Goal: Task Accomplishment & Management: Complete application form

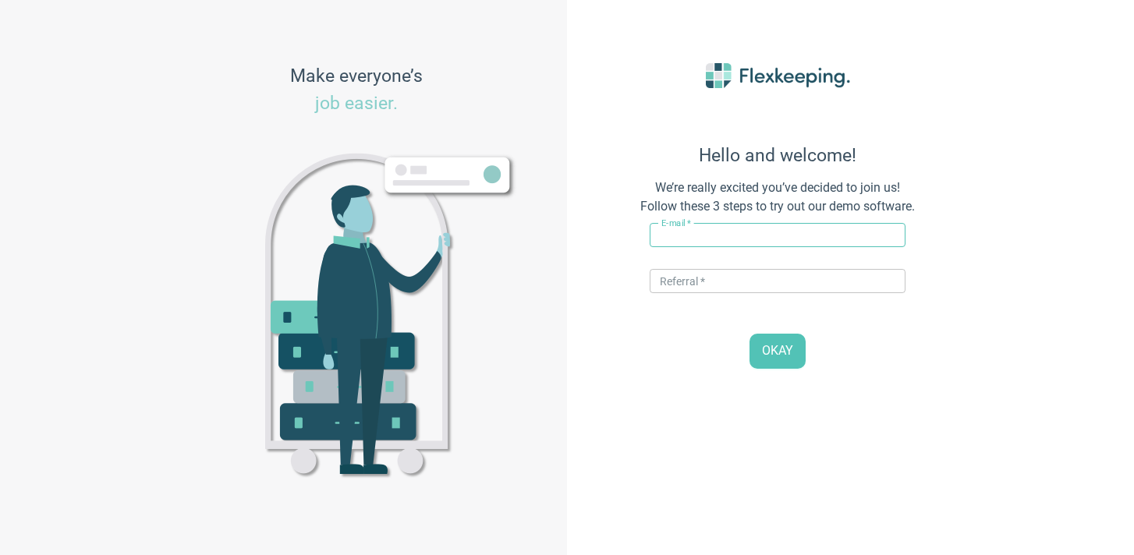
click at [682, 235] on input "text" at bounding box center [778, 235] width 256 height 24
type input "[PERSON_NAME][EMAIL_ADDRESS][PERSON_NAME][DOMAIN_NAME]"
click at [704, 281] on input "text" at bounding box center [778, 281] width 256 height 24
type input "DIGITALMAGIC"
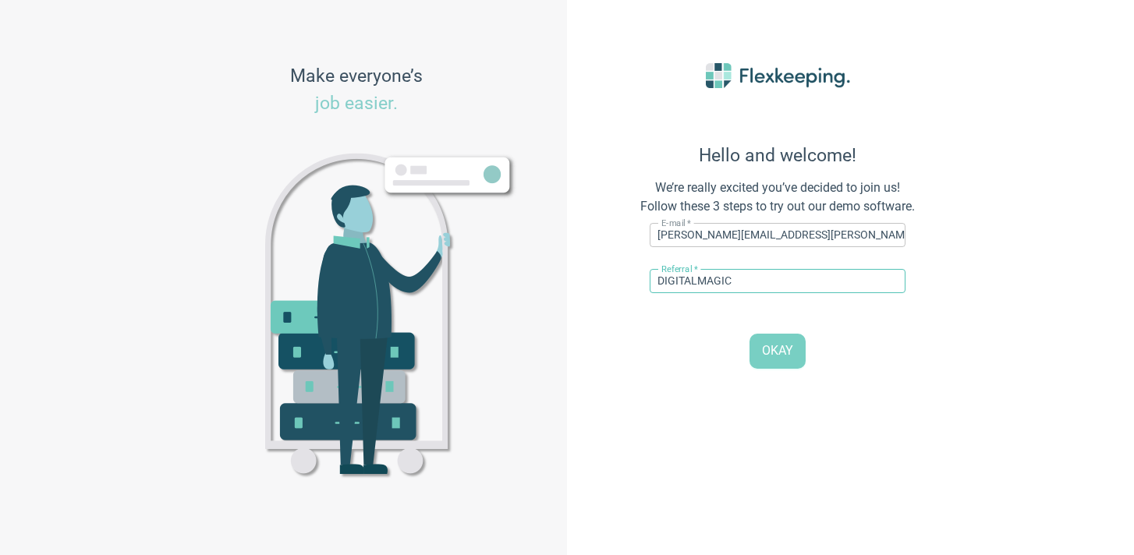
click at [772, 357] on span "OKAY" at bounding box center [777, 351] width 31 height 18
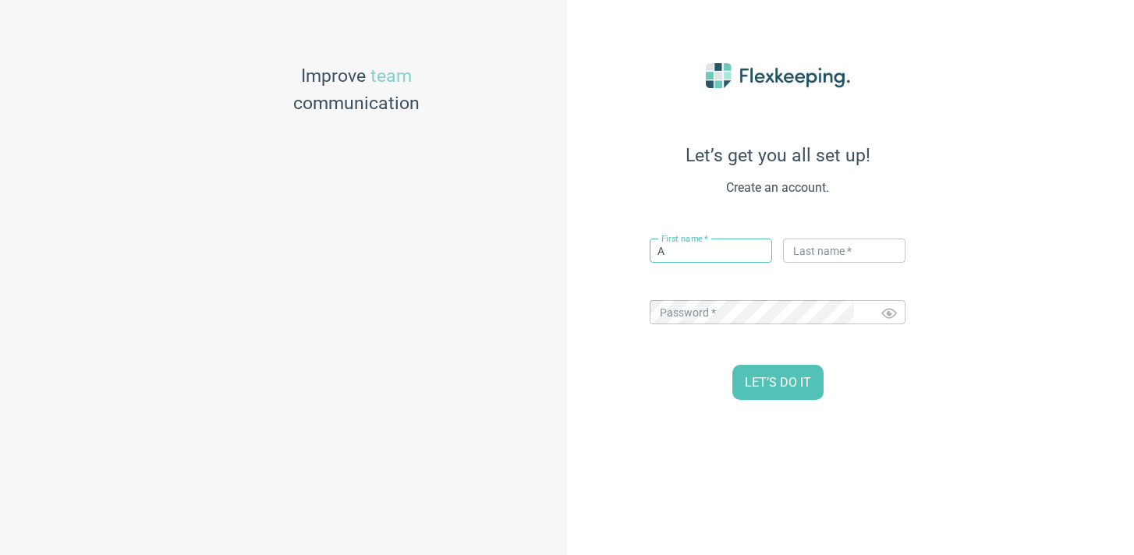
type input "[PERSON_NAME]"
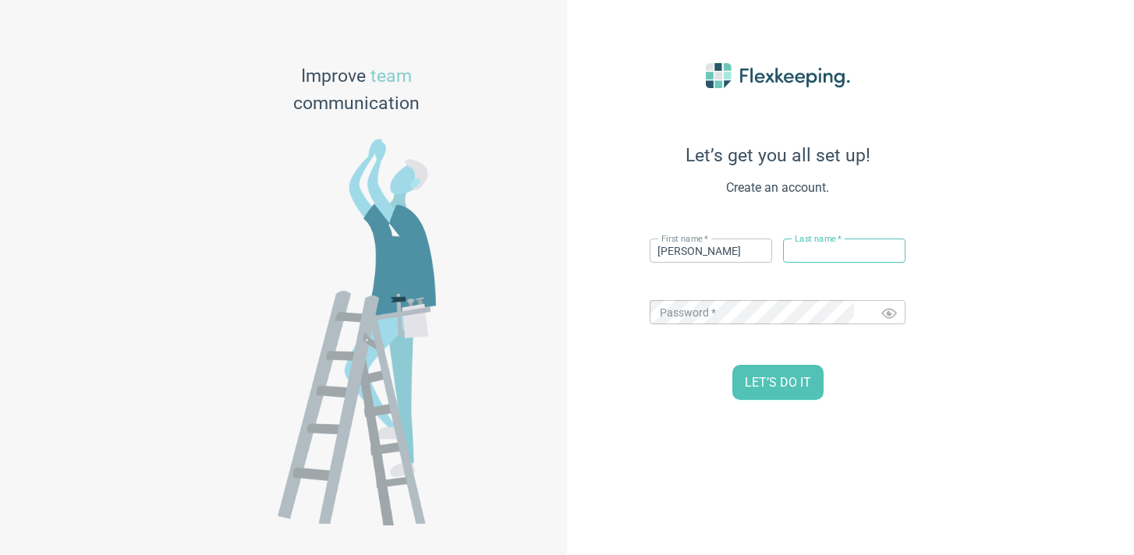
click at [791, 251] on input "text" at bounding box center [844, 251] width 122 height 24
type input "p"
type input "P"
drag, startPoint x: 530, startPoint y: 395, endPoint x: 548, endPoint y: 393, distance: 18.8
click at [535, 395] on div "Improve team communication" at bounding box center [283, 277] width 567 height 555
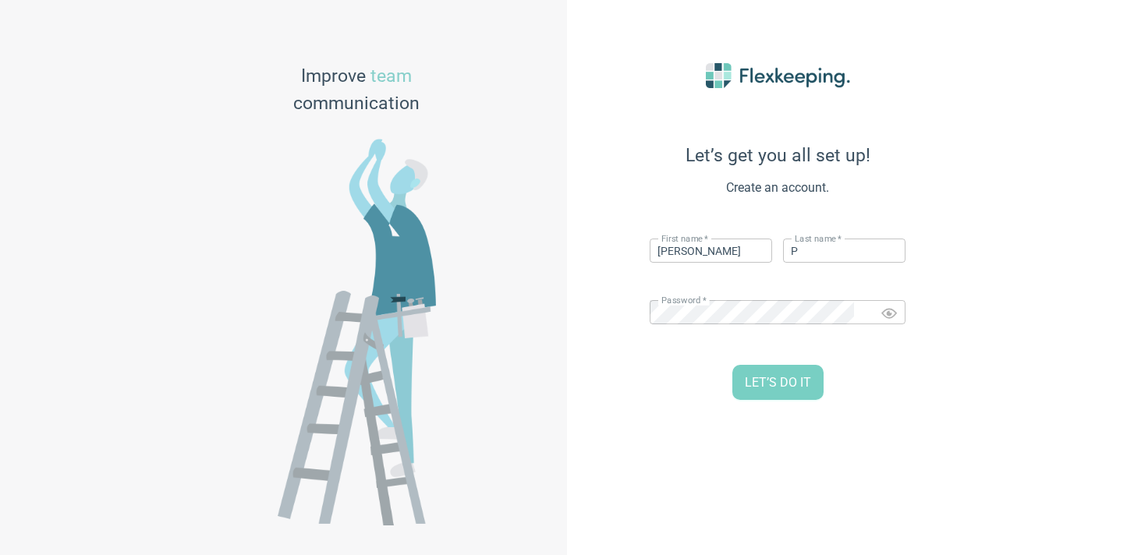
click at [797, 367] on button "LET’S DO IT" at bounding box center [777, 382] width 91 height 35
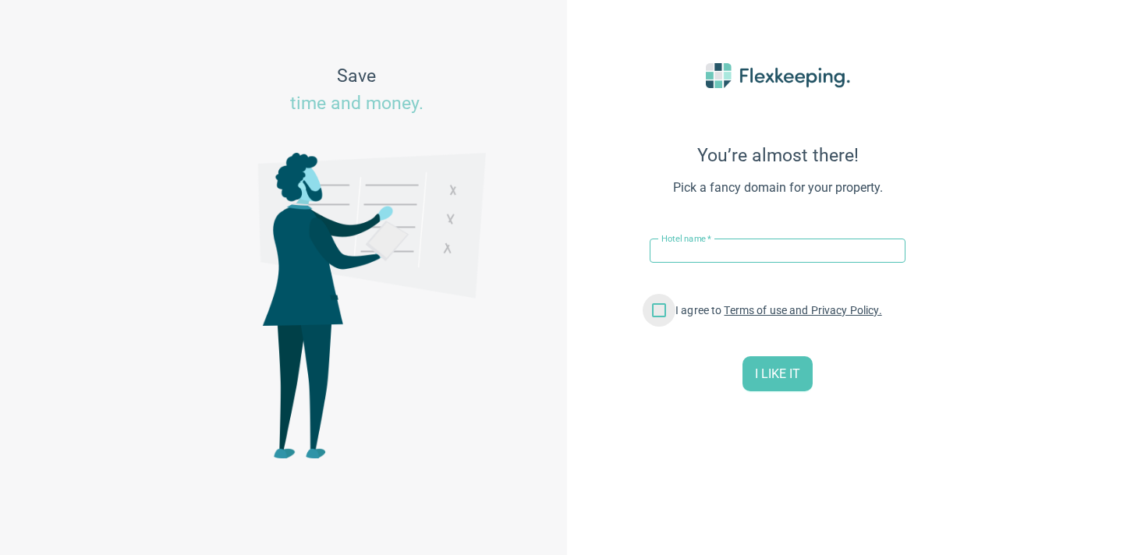
click at [657, 305] on input "I agree to Terms of use and Privacy Policy." at bounding box center [659, 313] width 33 height 33
checkbox input "true"
click at [679, 255] on input "text" at bounding box center [778, 251] width 256 height 24
type input "Jeelsa - Dreiburgensee"
click at [851, 279] on div "You’re almost there! Pick a fancy domain for your property. Hotel name   * Jeel…" at bounding box center [777, 277] width 343 height 507
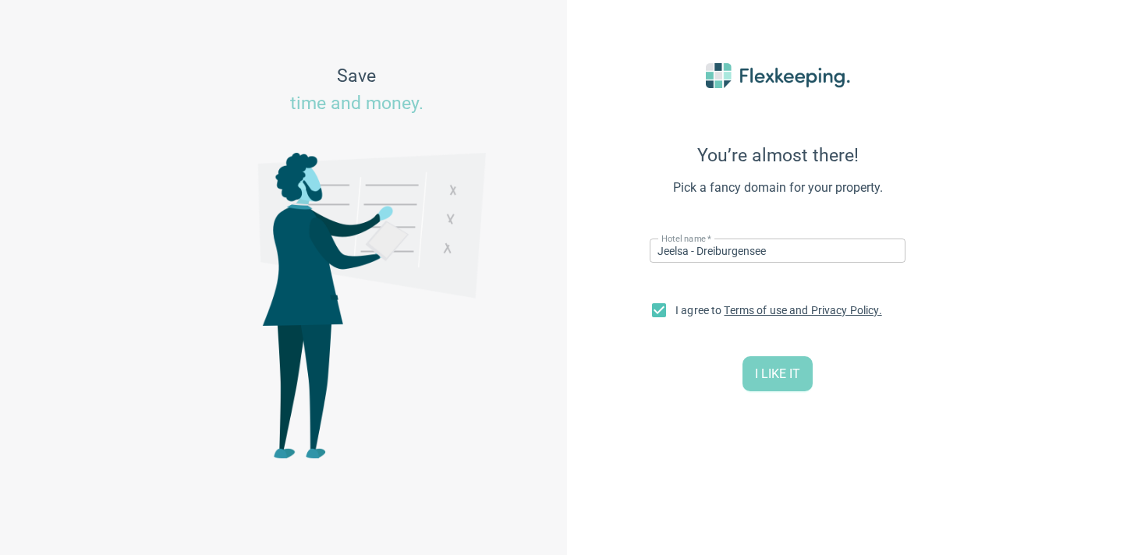
click at [803, 381] on button "I LIKE IT" at bounding box center [778, 373] width 70 height 35
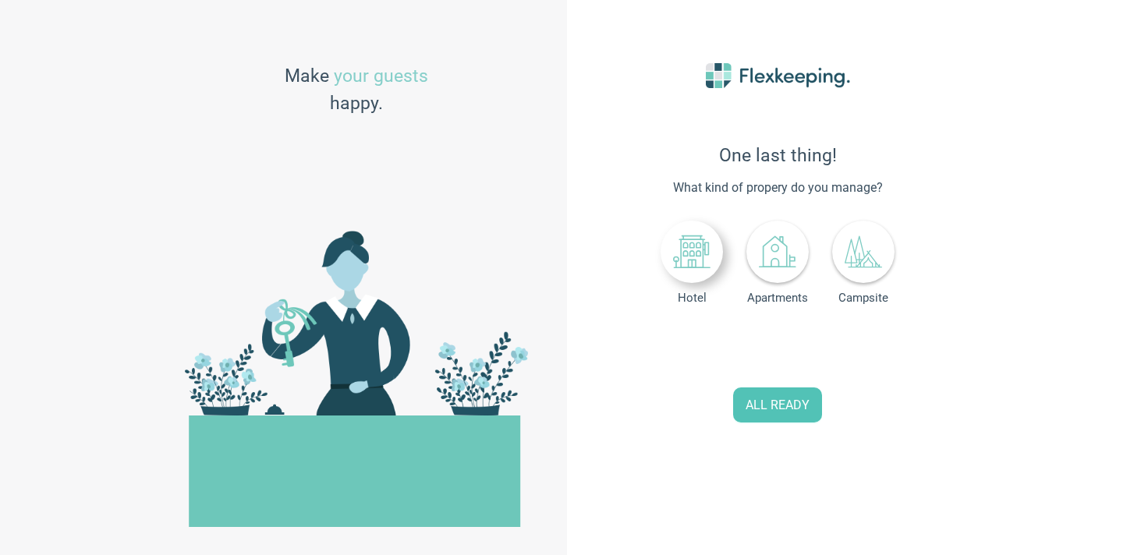
click at [691, 261] on icon at bounding box center [691, 251] width 37 height 37
drag, startPoint x: 803, startPoint y: 344, endPoint x: 764, endPoint y: 346, distance: 39.8
click at [764, 346] on div "Number of rooms 0" at bounding box center [777, 348] width 133 height 35
drag, startPoint x: 797, startPoint y: 349, endPoint x: 786, endPoint y: 349, distance: 10.9
click at [786, 349] on input "0" at bounding box center [808, 349] width 69 height 34
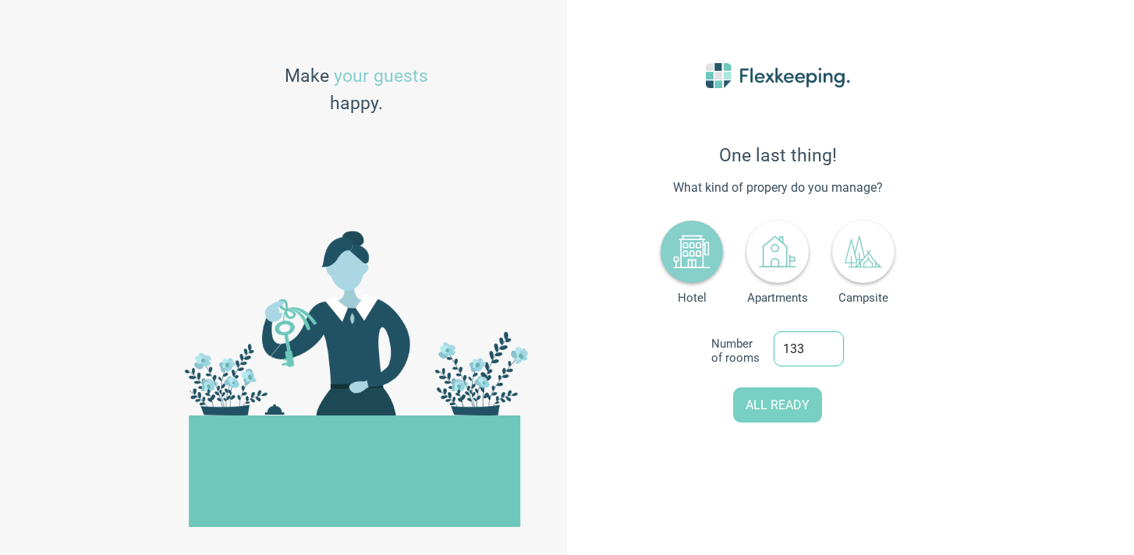
type input "133"
click at [778, 410] on span "ALL READY" at bounding box center [778, 406] width 64 height 18
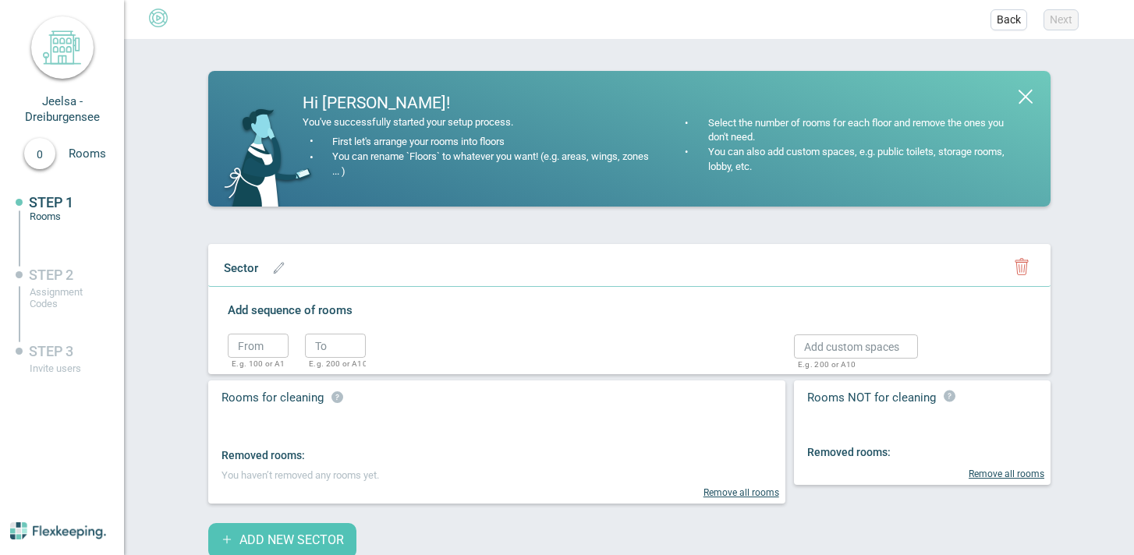
click at [232, 360] on p "E.g. 100 or A1" at bounding box center [255, 364] width 46 height 8
click at [247, 346] on input "text" at bounding box center [258, 346] width 61 height 24
type input "1"
click at [330, 341] on input "text" at bounding box center [335, 346] width 61 height 24
type input "1"
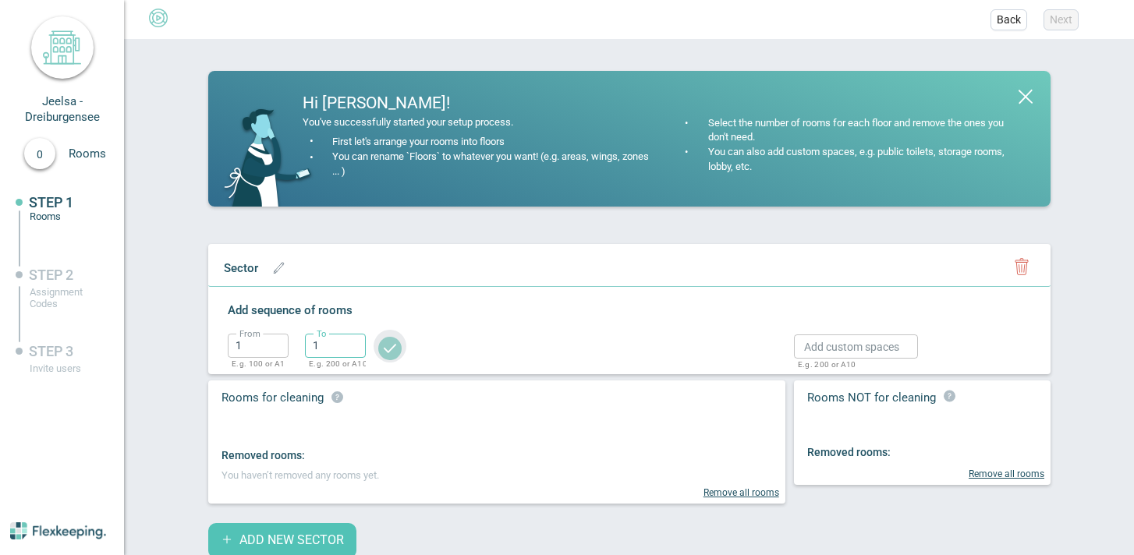
click at [387, 347] on icon "button" at bounding box center [390, 349] width 12 height 9
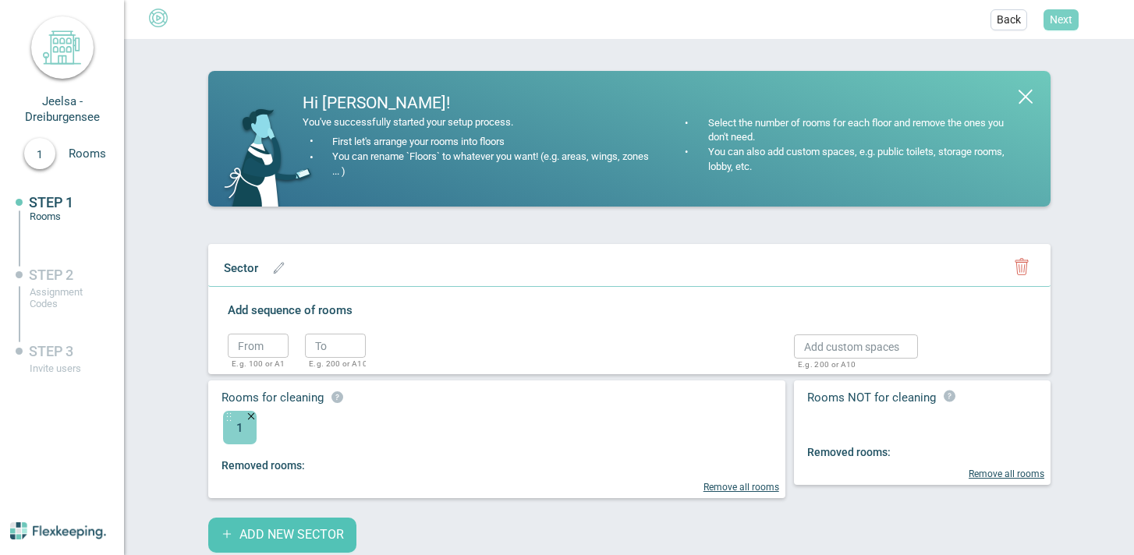
click at [1061, 21] on span "Next" at bounding box center [1061, 20] width 23 height 16
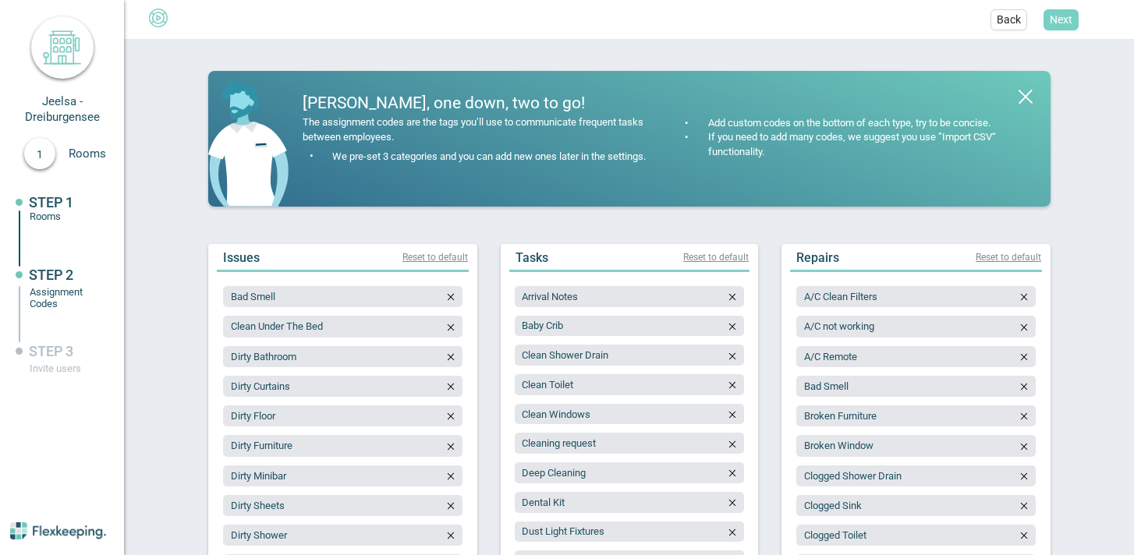
click at [1061, 21] on span "Next" at bounding box center [1061, 20] width 23 height 16
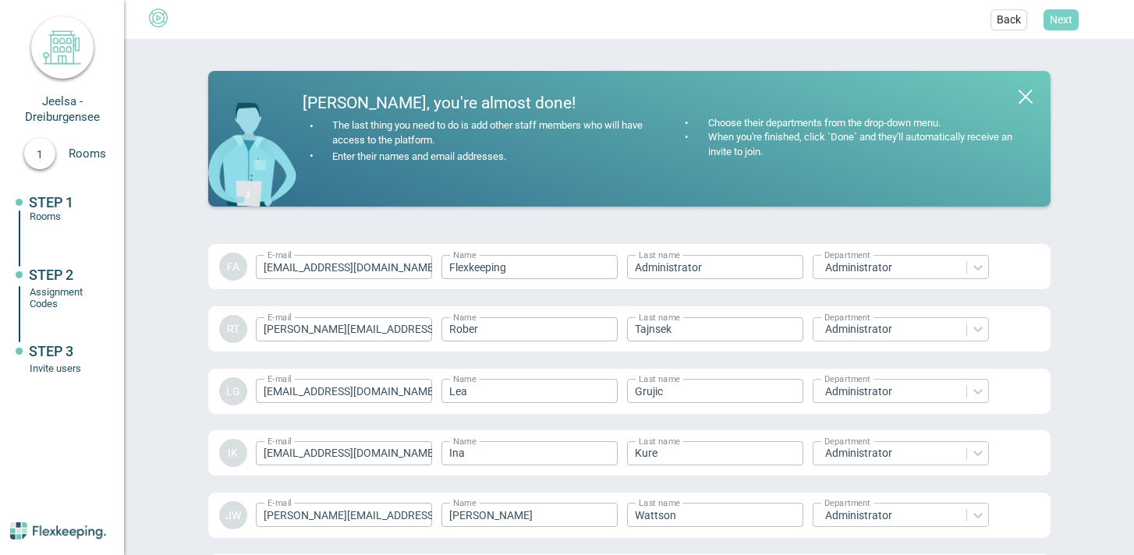
scroll to position [2276, 0]
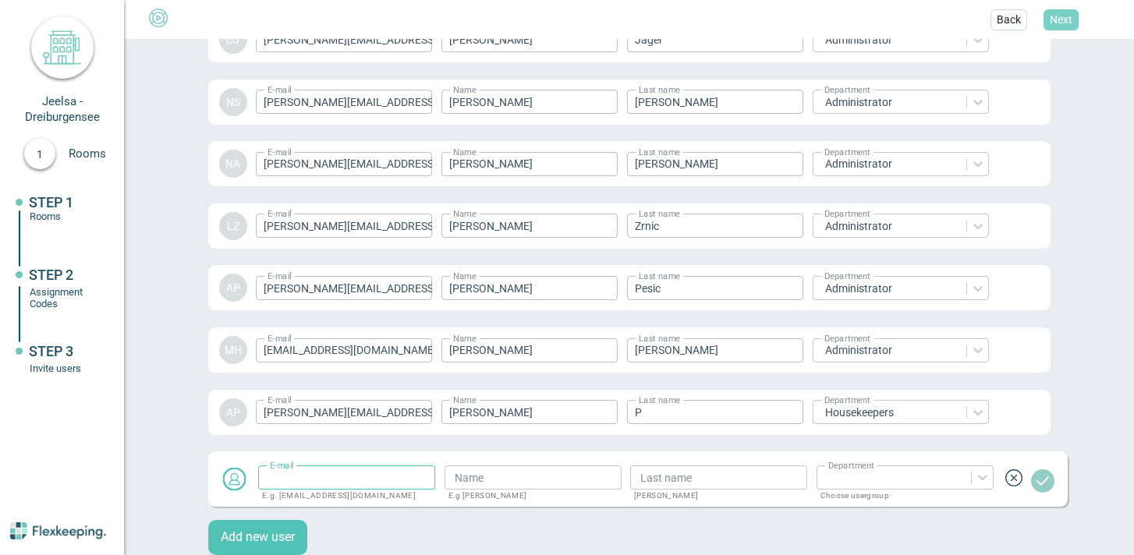
click at [1061, 21] on span "Next" at bounding box center [1061, 20] width 23 height 16
